Goal: Task Accomplishment & Management: Manage account settings

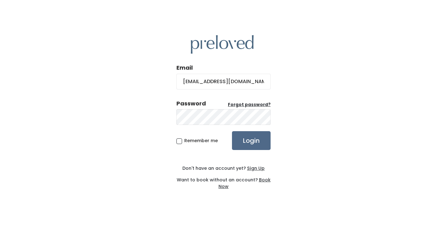
type input "[EMAIL_ADDRESS][DOMAIN_NAME]"
click at [248, 147] on input "Login" at bounding box center [251, 140] width 39 height 19
click at [265, 86] on input "[EMAIL_ADDRESS][DOMAIN_NAME]" at bounding box center [223, 82] width 94 height 16
click at [260, 147] on input "Login" at bounding box center [251, 140] width 39 height 19
drag, startPoint x: 261, startPoint y: 85, endPoint x: 164, endPoint y: 79, distance: 97.2
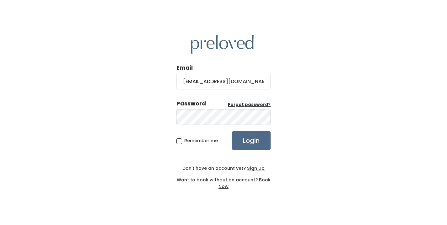
click at [164, 80] on div "Email brookeharris423@gmail.com Password Forgot password? Remember me Login Don…" at bounding box center [223, 112] width 447 height 225
type input "br00ke5678harris!"
